Goal: Information Seeking & Learning: Learn about a topic

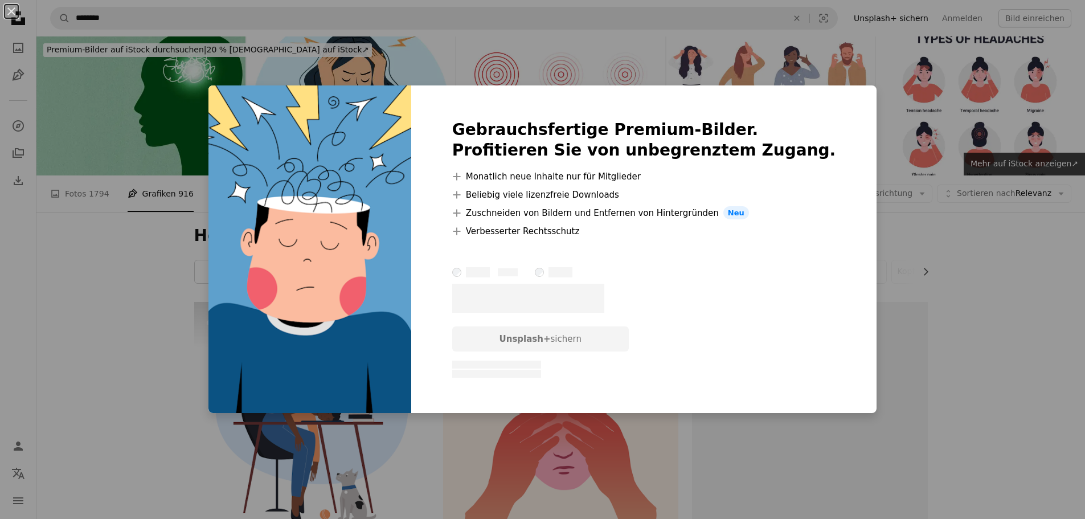
scroll to position [5979, 0]
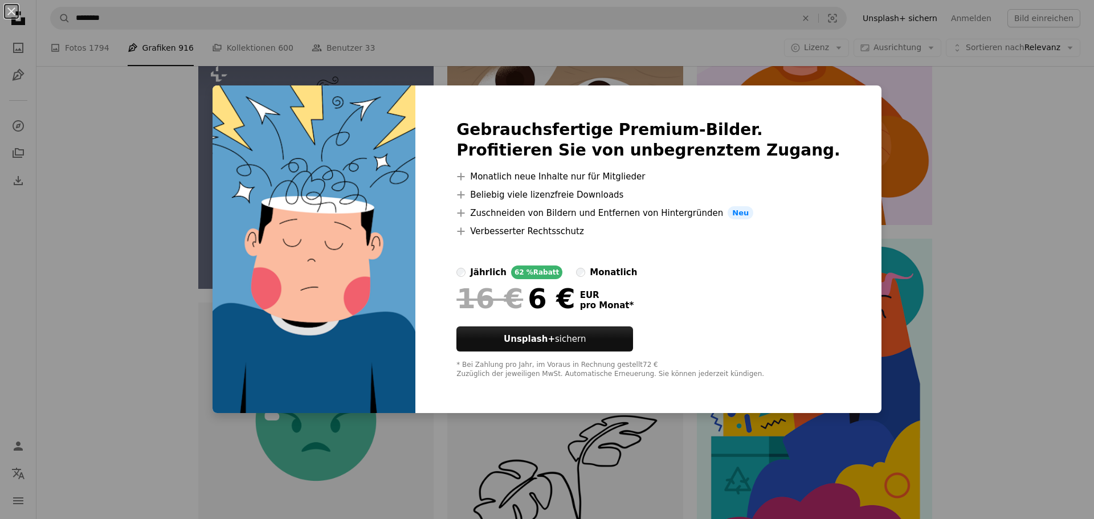
click at [967, 193] on div "An X shape Gebrauchsfertige Premium-Bilder. Profitieren Sie von unbegrenztem Zu…" at bounding box center [547, 259] width 1094 height 519
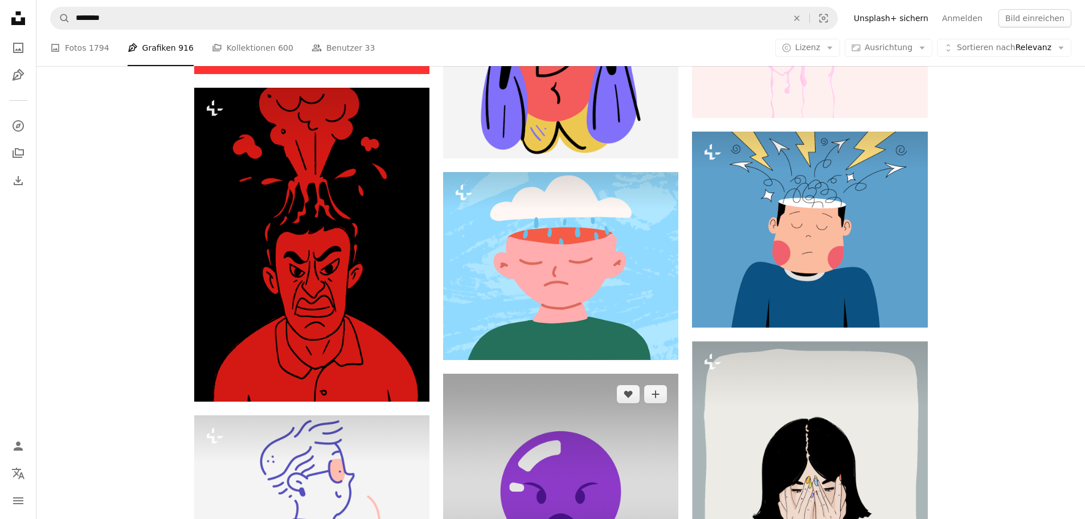
scroll to position [6834, 0]
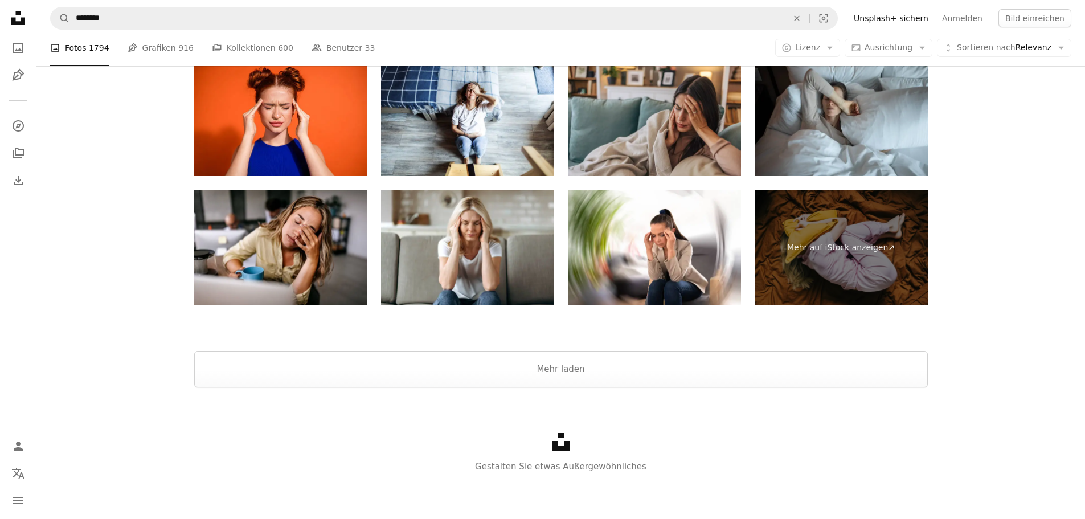
scroll to position [1263, 0]
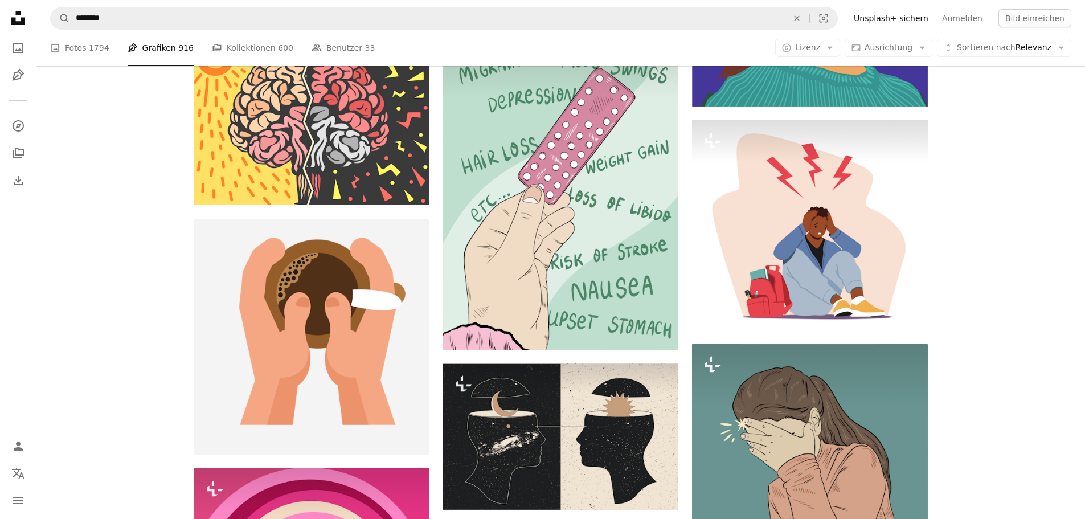
scroll to position [6834, 0]
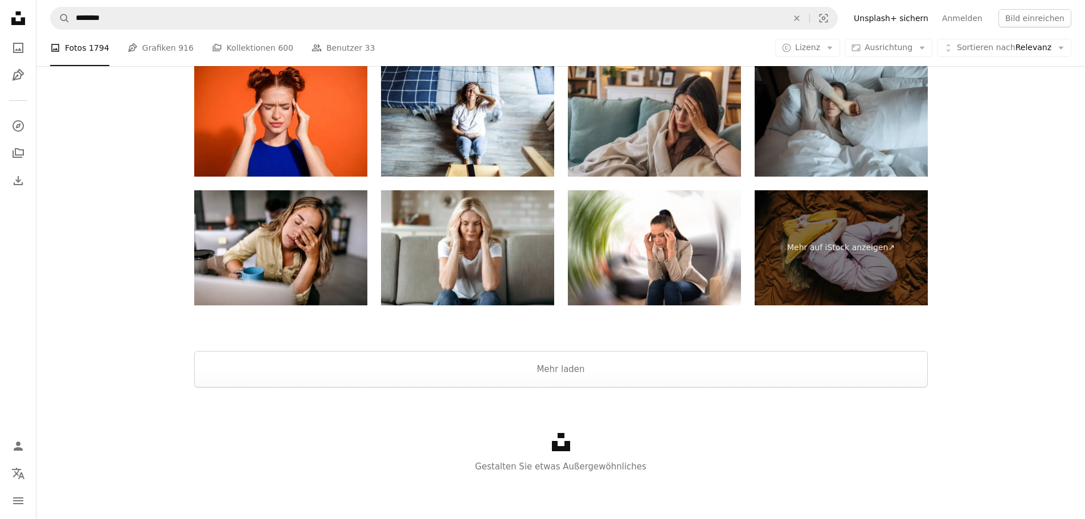
scroll to position [1263, 0]
